Goal: Transaction & Acquisition: Download file/media

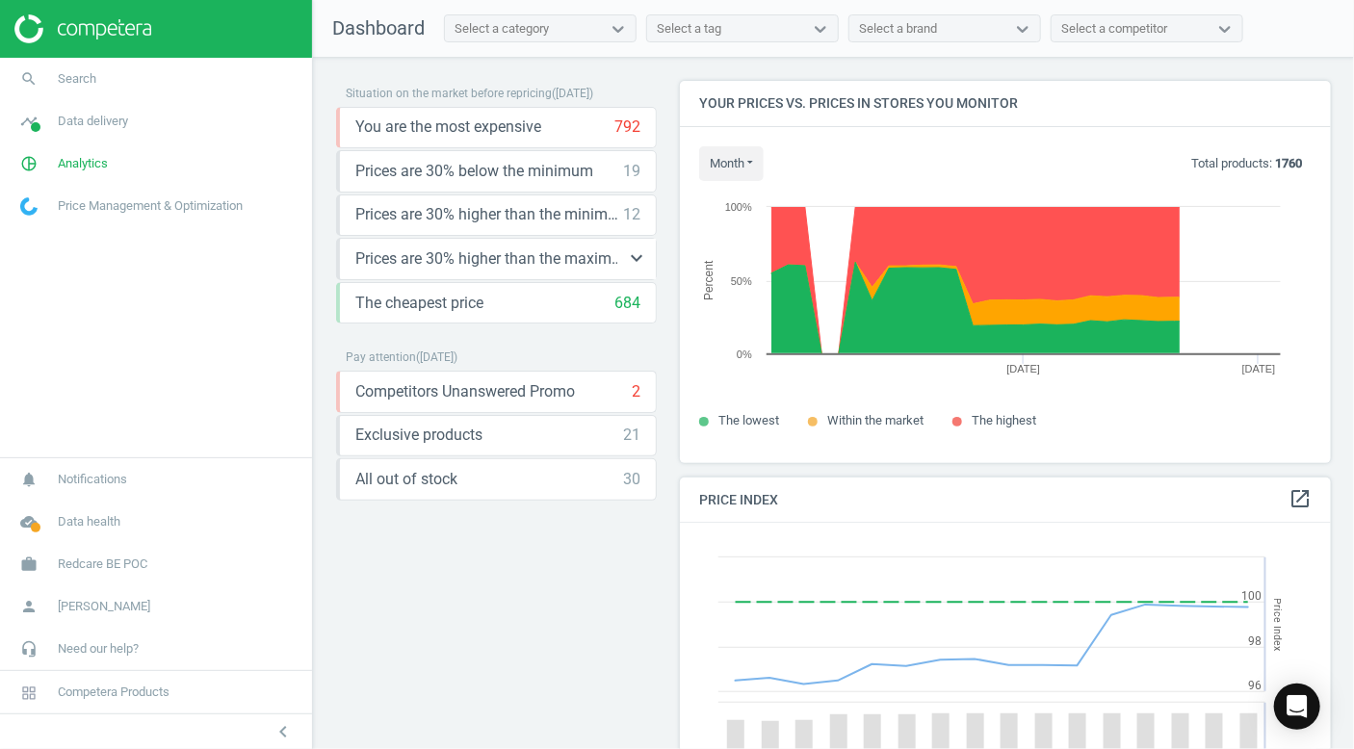
scroll to position [473, 667]
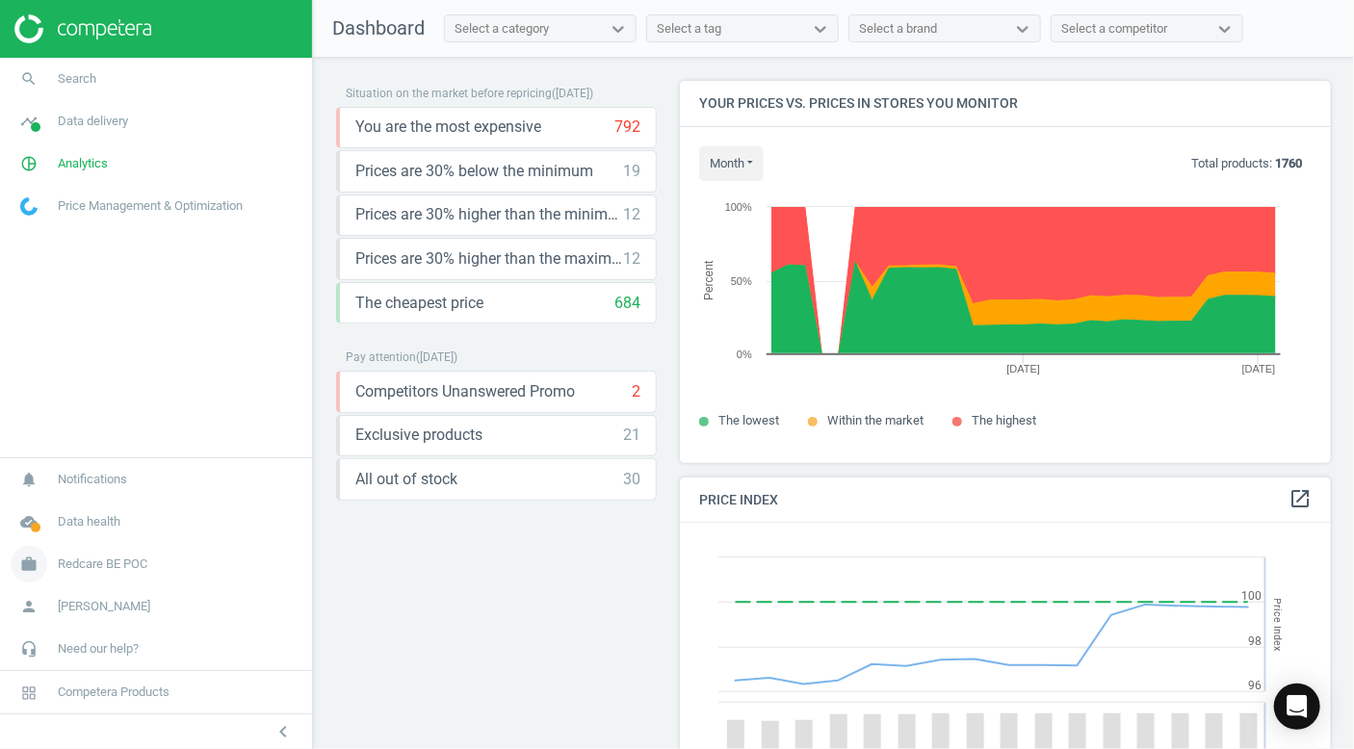
click at [108, 578] on link "work Redcare BE POC" at bounding box center [156, 564] width 312 height 42
click at [71, 502] on span "Switch campaign" at bounding box center [64, 507] width 86 height 15
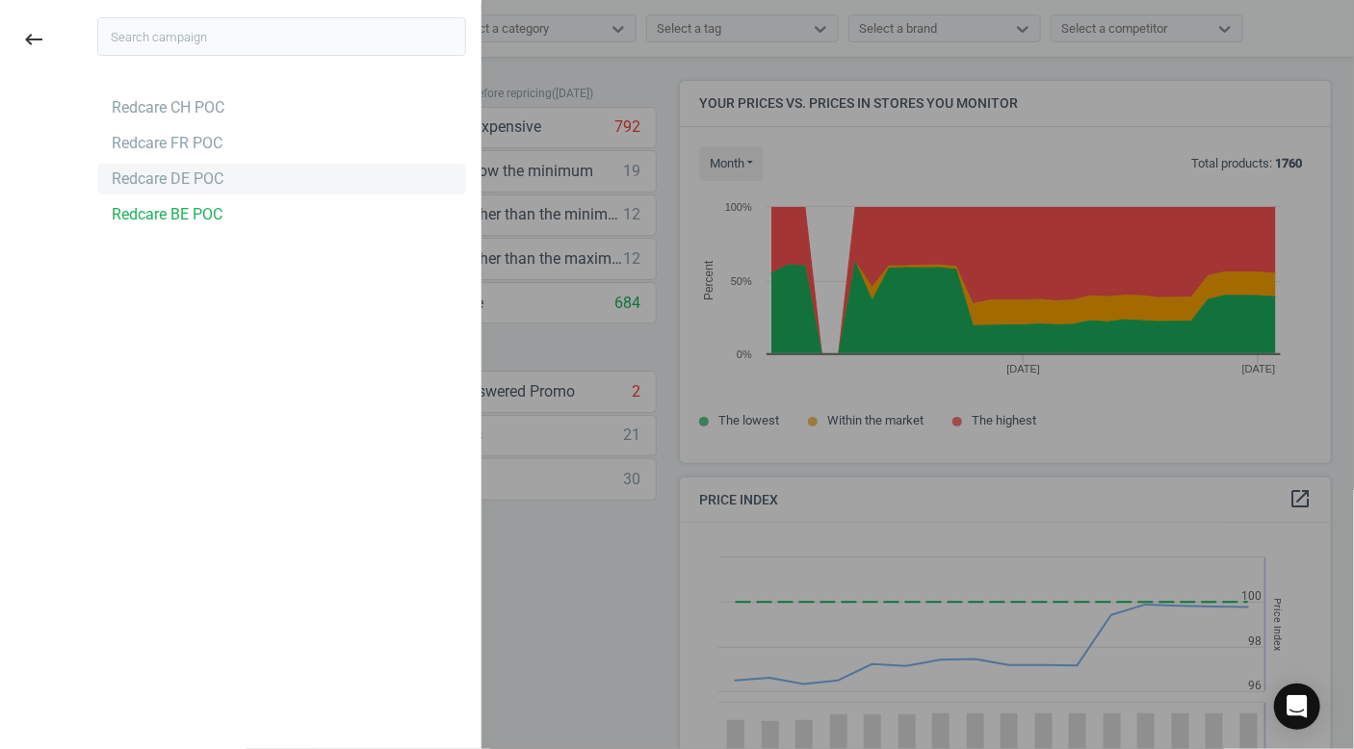
click at [189, 171] on div "Redcare DE POC" at bounding box center [168, 179] width 112 height 21
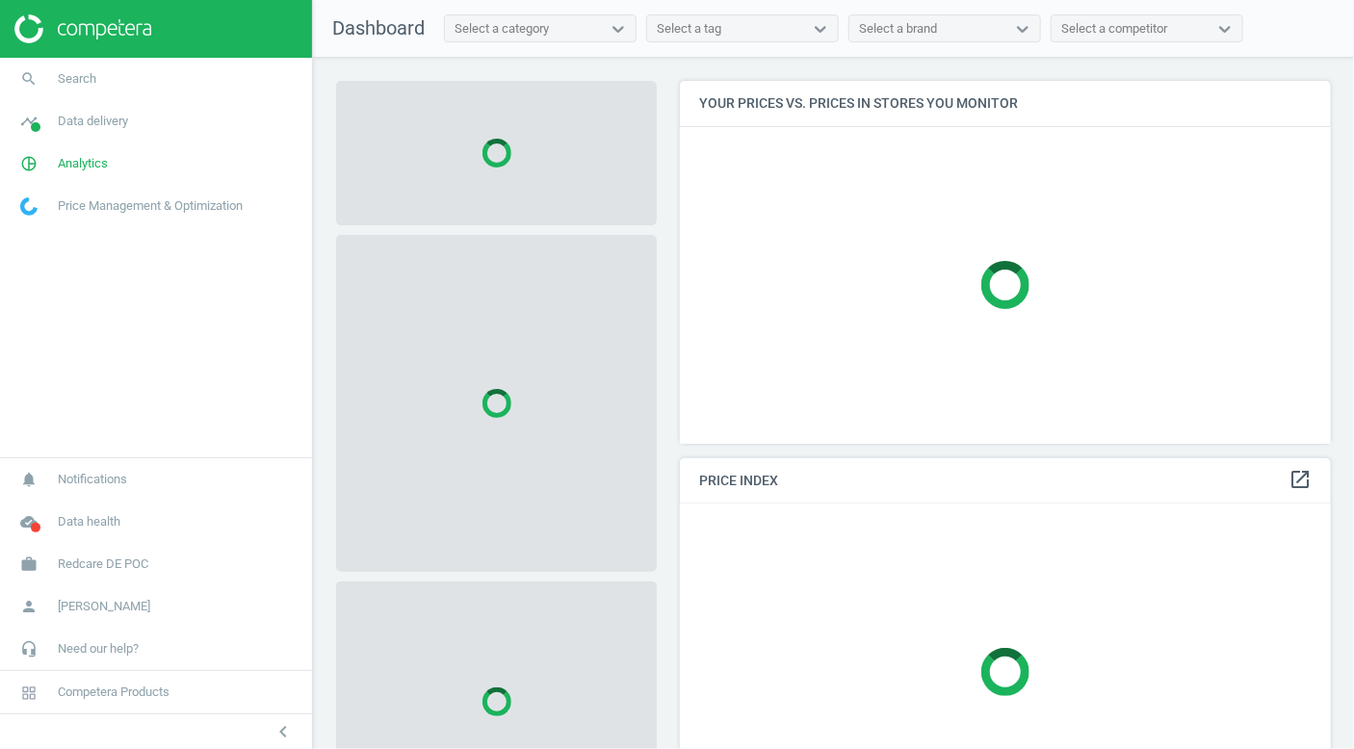
scroll to position [392, 667]
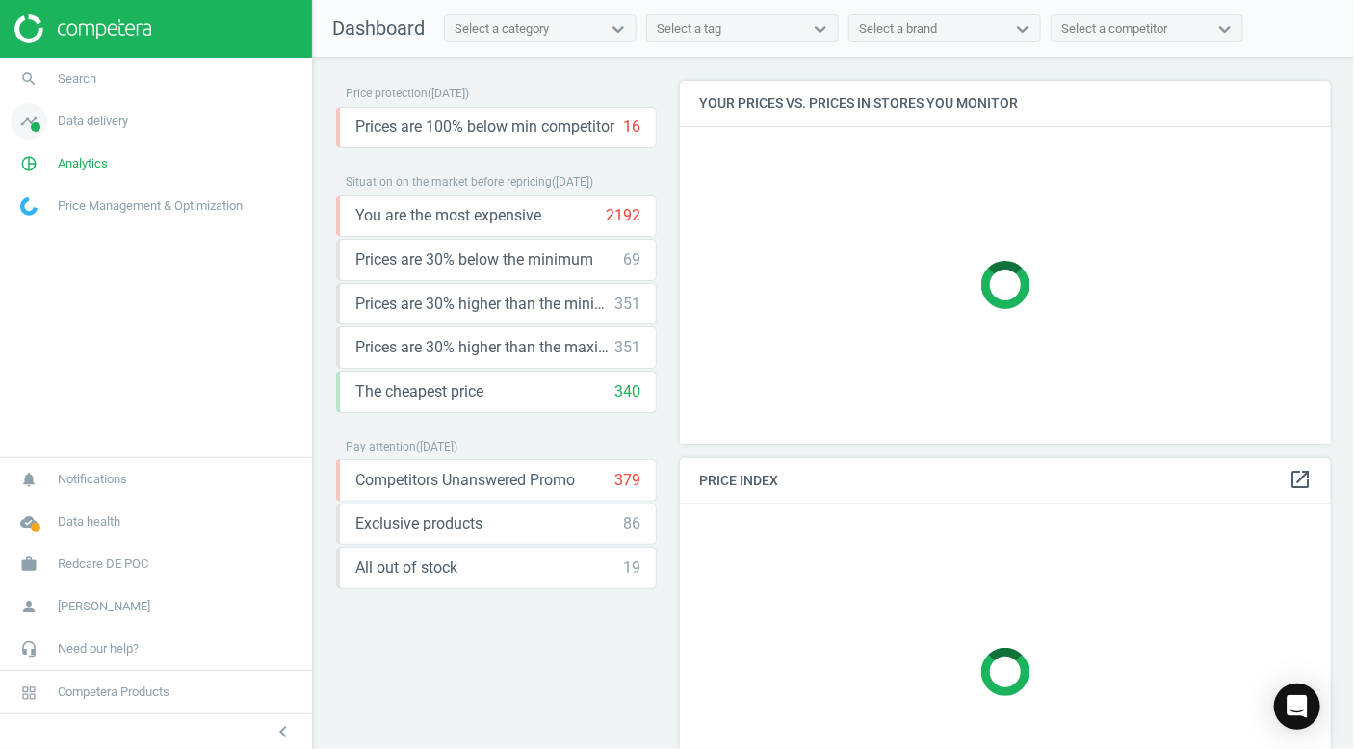
click at [102, 122] on span "Data delivery" at bounding box center [93, 121] width 70 height 17
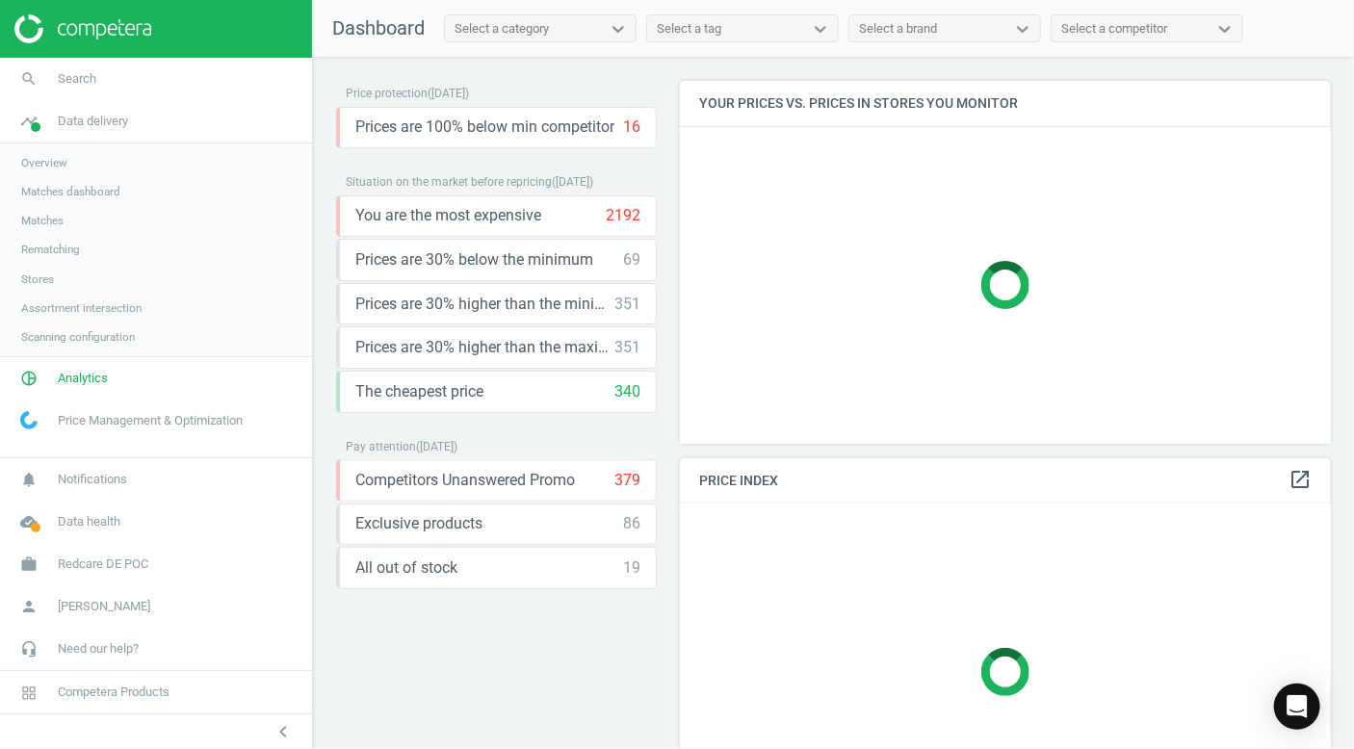
click at [54, 160] on span "Overview" at bounding box center [44, 162] width 46 height 15
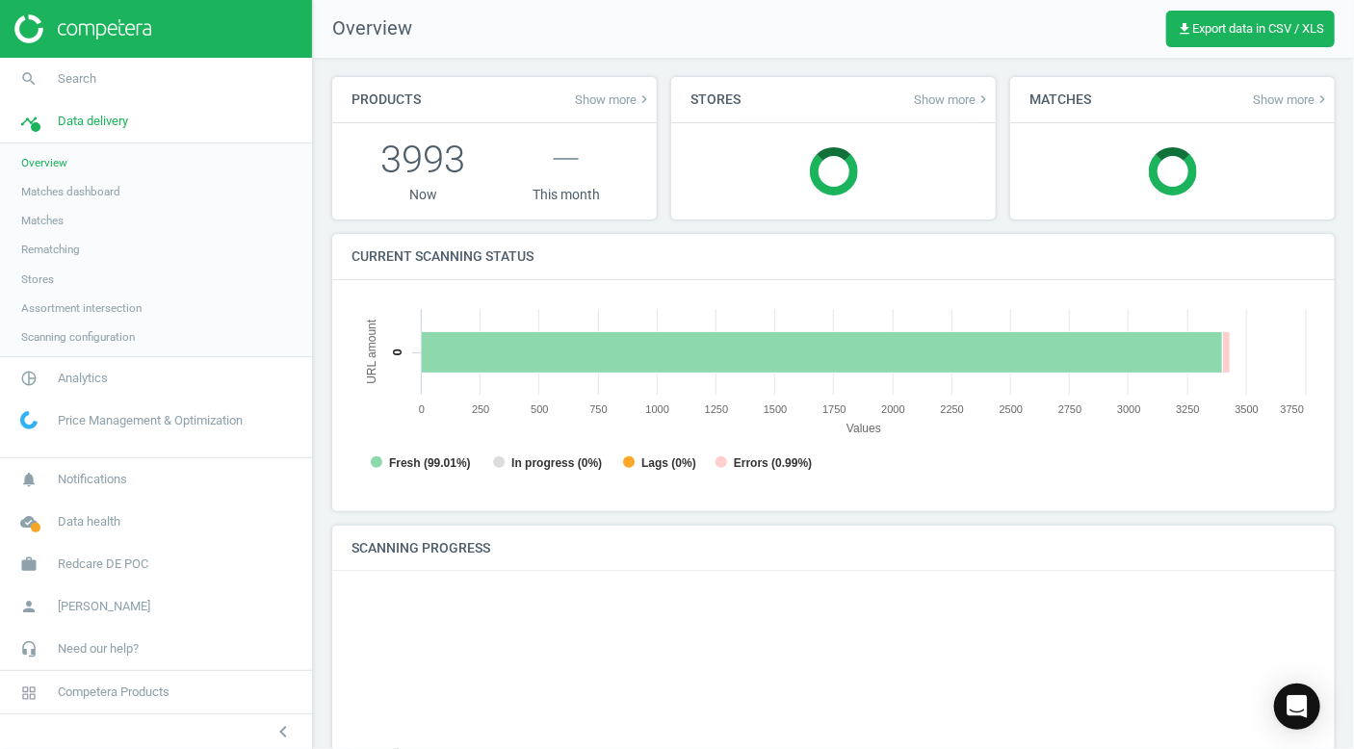
scroll to position [415, 979]
click at [1280, 29] on span "get_app Export data in CSV / XLS" at bounding box center [1250, 28] width 147 height 15
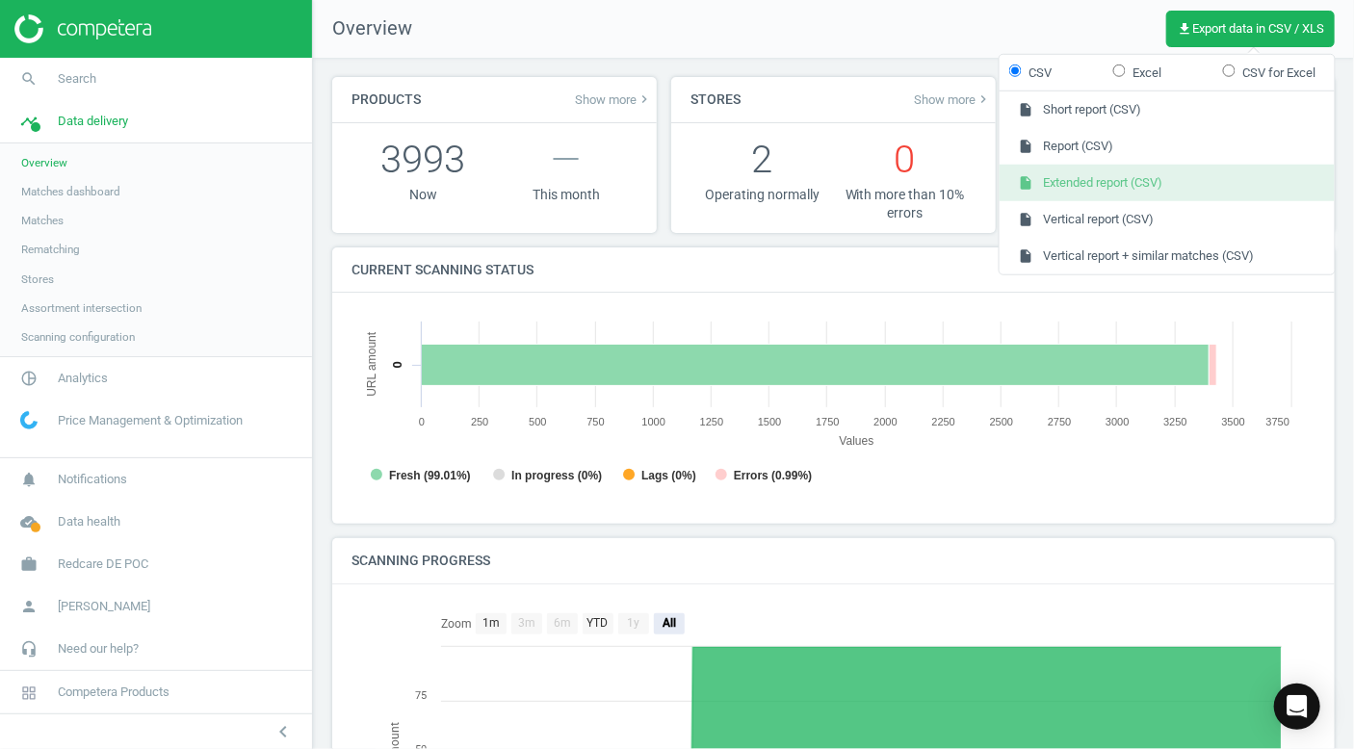
scroll to position [9, 9]
click at [95, 383] on span "Analytics" at bounding box center [83, 378] width 50 height 17
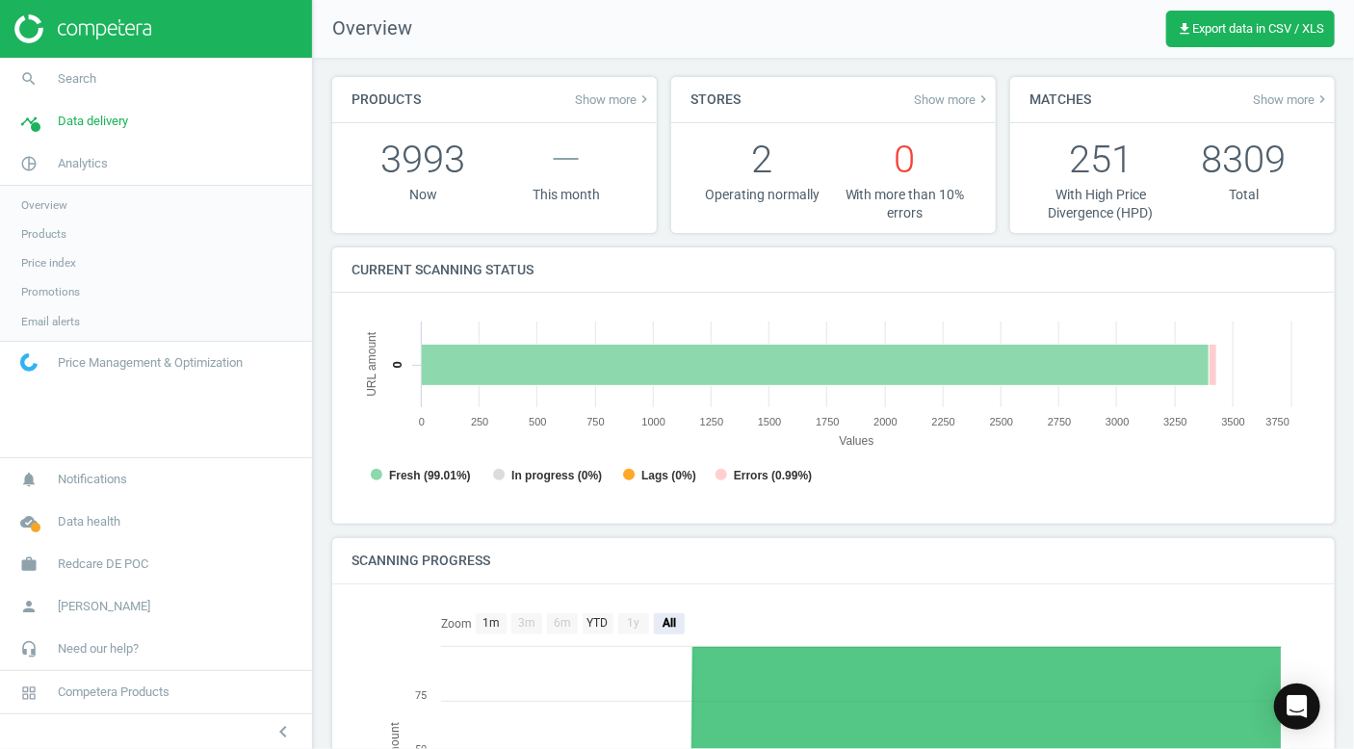
click at [54, 241] on span "Products" at bounding box center [43, 233] width 45 height 15
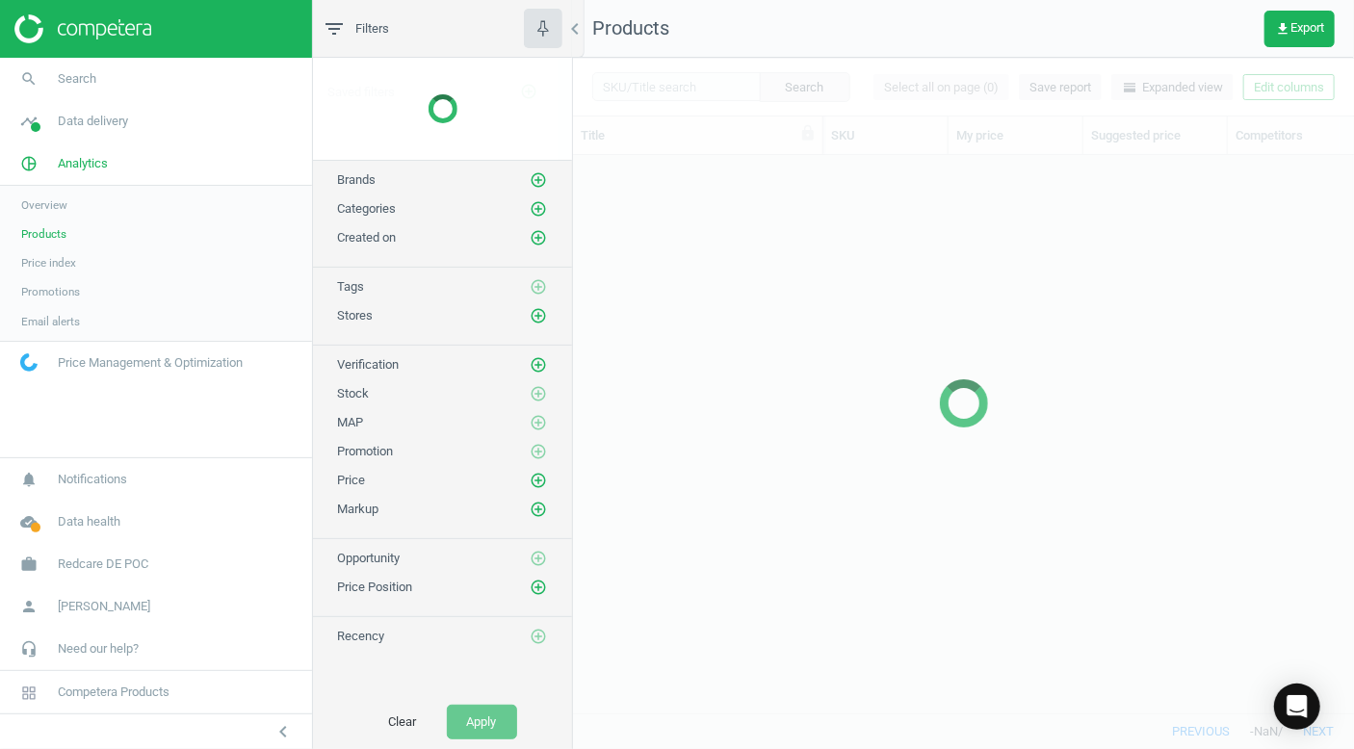
scroll to position [529, 767]
click at [46, 232] on span "Products" at bounding box center [43, 233] width 45 height 15
click at [1314, 36] on span "get_app Export" at bounding box center [1299, 28] width 49 height 15
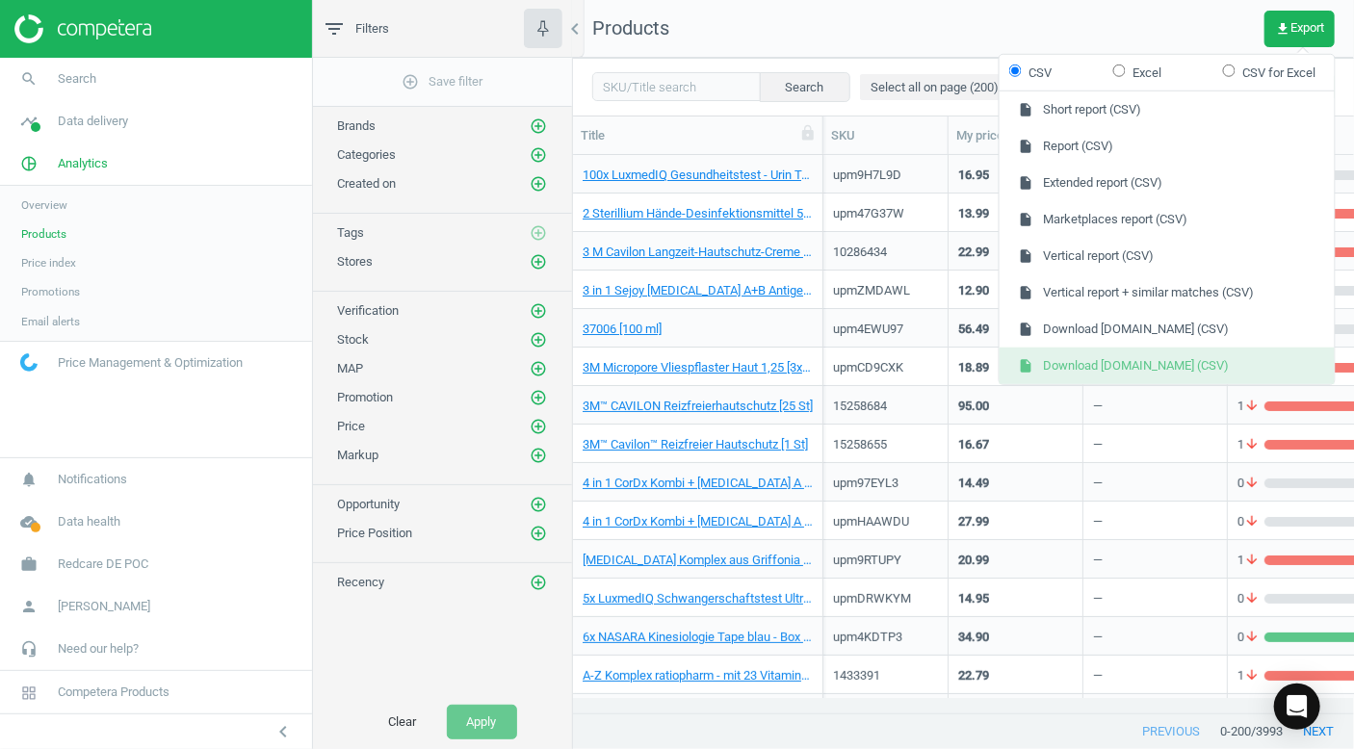
click at [1152, 355] on button "insert_drive_file Download google.de (CSV)" at bounding box center [1167, 366] width 335 height 37
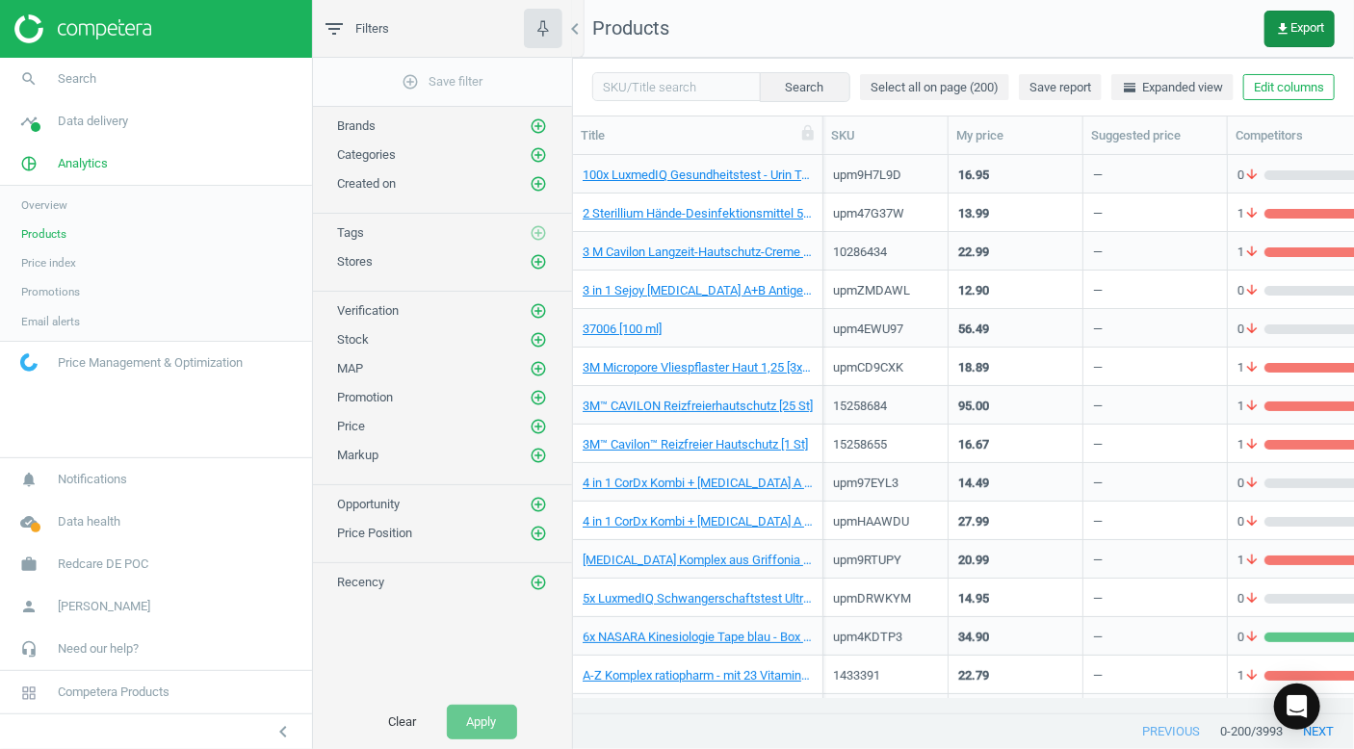
click at [1311, 32] on span "get_app Export" at bounding box center [1299, 28] width 49 height 15
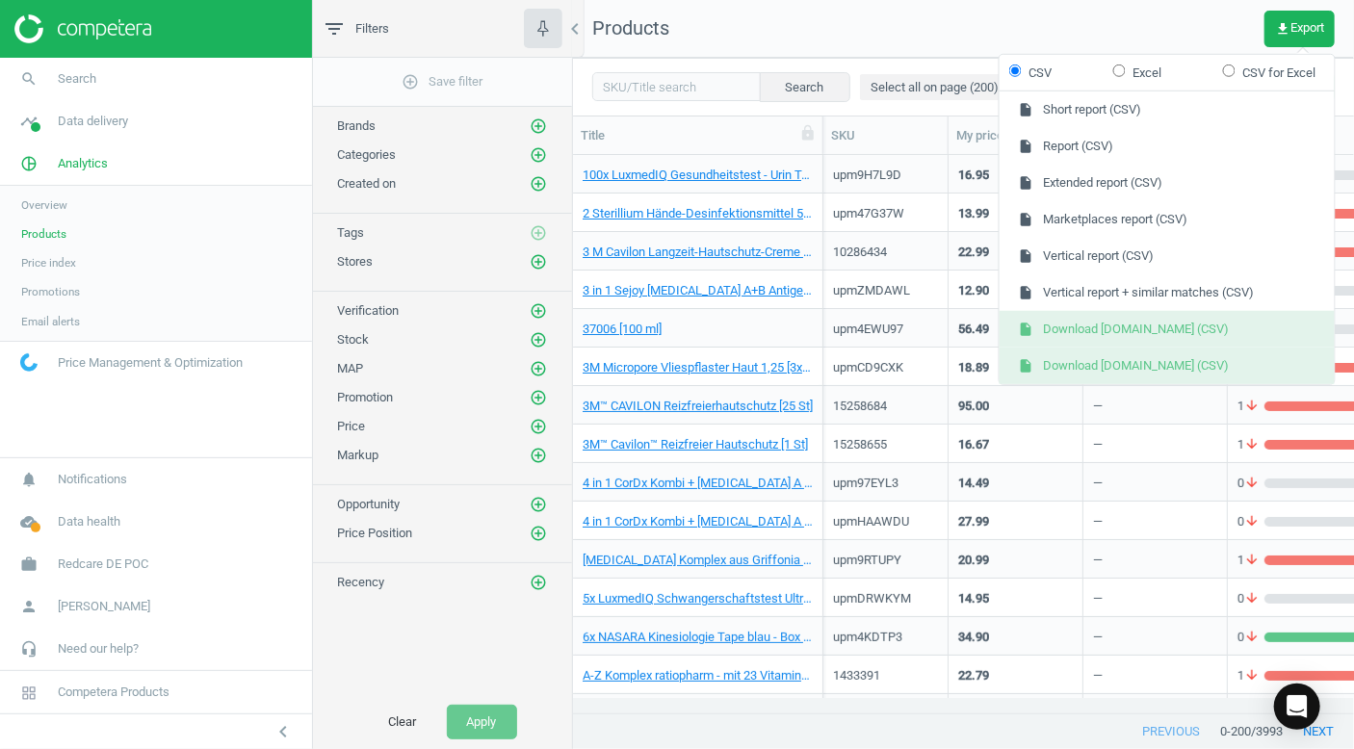
drag, startPoint x: 1130, startPoint y: 375, endPoint x: 1076, endPoint y: 331, distance: 69.2
click at [1076, 331] on ul "insert_drive_file Short report (CSV) insert_drive_file Report (CSV) insert_driv…" at bounding box center [1167, 238] width 335 height 293
click at [1076, 331] on button "insert_drive_file Download amazon.de (CSV)" at bounding box center [1167, 329] width 335 height 37
